Goal: Information Seeking & Learning: Learn about a topic

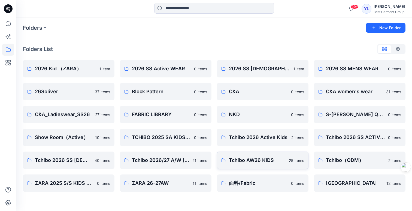
click at [259, 162] on p "Tchibo AW26 KIDS" at bounding box center [257, 161] width 57 height 8
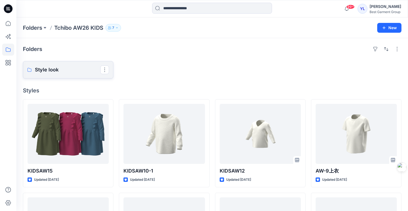
click at [82, 69] on p "Style look" at bounding box center [67, 70] width 65 height 8
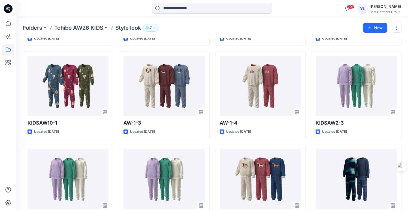
scroll to position [143, 0]
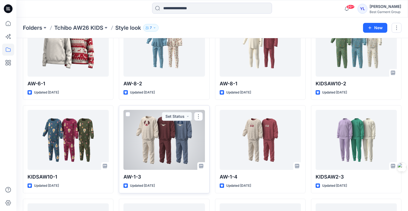
click at [141, 139] on div at bounding box center [164, 140] width 81 height 60
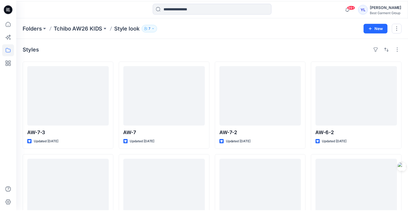
scroll to position [143, 0]
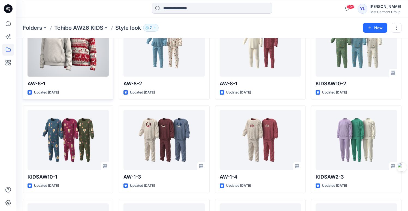
click at [77, 57] on div at bounding box center [68, 47] width 81 height 60
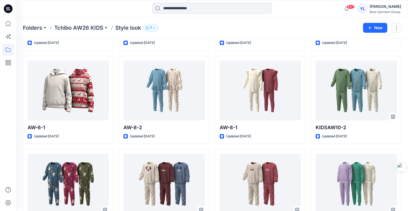
scroll to position [137, 0]
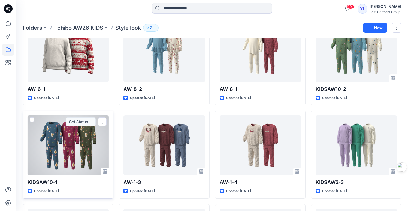
click at [80, 144] on div at bounding box center [68, 145] width 81 height 60
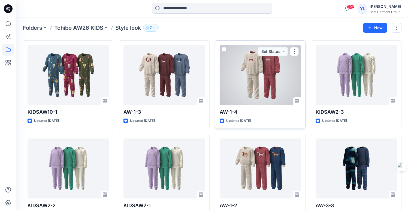
scroll to position [214, 0]
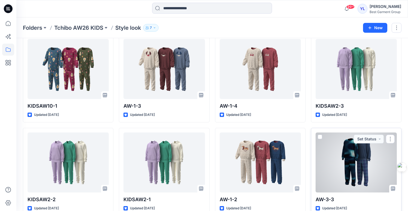
click at [349, 161] on div at bounding box center [356, 163] width 81 height 60
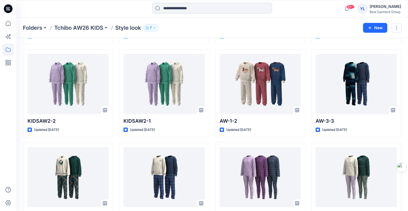
scroll to position [293, 0]
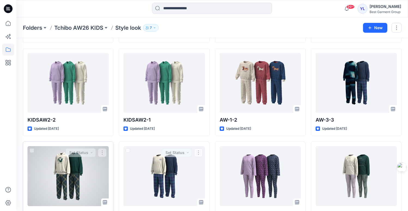
click at [83, 173] on div at bounding box center [68, 176] width 81 height 60
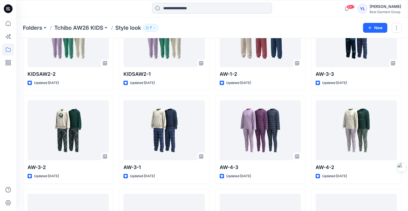
scroll to position [352, 0]
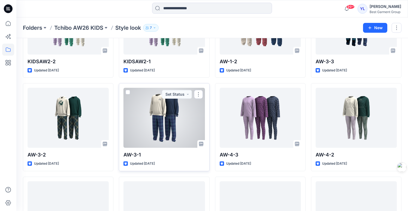
click at [170, 116] on div at bounding box center [164, 118] width 81 height 60
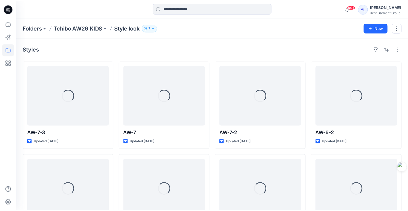
scroll to position [352, 0]
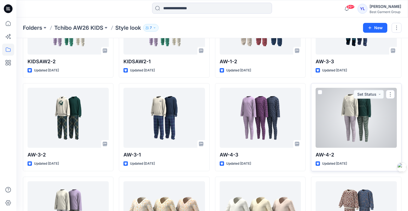
click at [349, 118] on div at bounding box center [356, 118] width 81 height 60
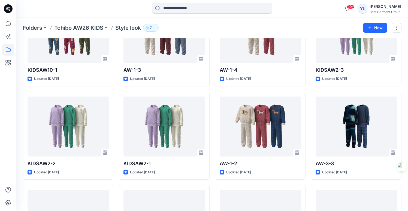
scroll to position [200, 0]
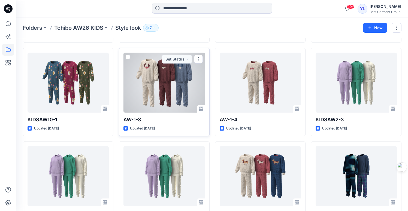
click at [167, 85] on div at bounding box center [164, 83] width 81 height 60
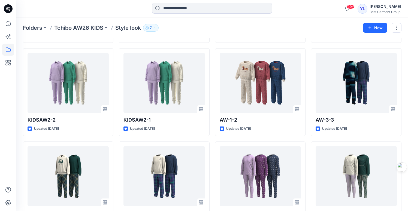
scroll to position [395, 0]
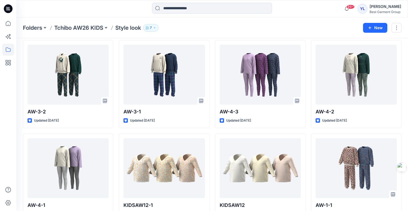
click at [338, 0] on div "99+ Notifications [PERSON_NAME] has updated B20250801-2 with B20250801-2 30 min…" at bounding box center [212, 8] width 392 height 17
